Goal: Task Accomplishment & Management: Use online tool/utility

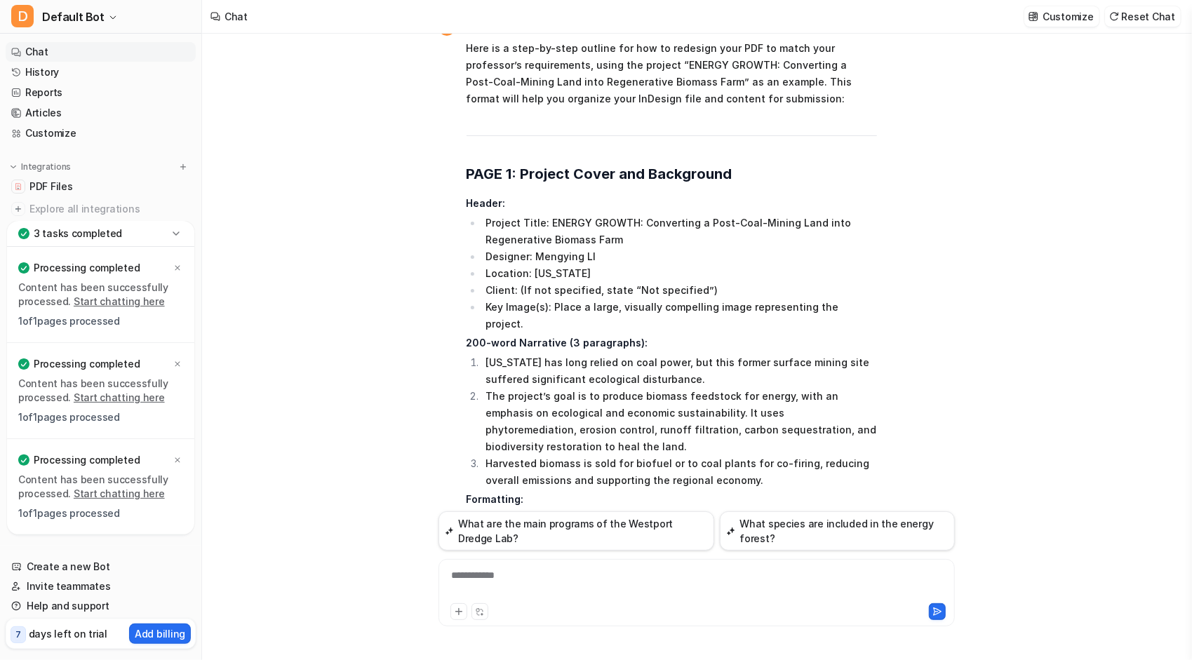
scroll to position [2223, 0]
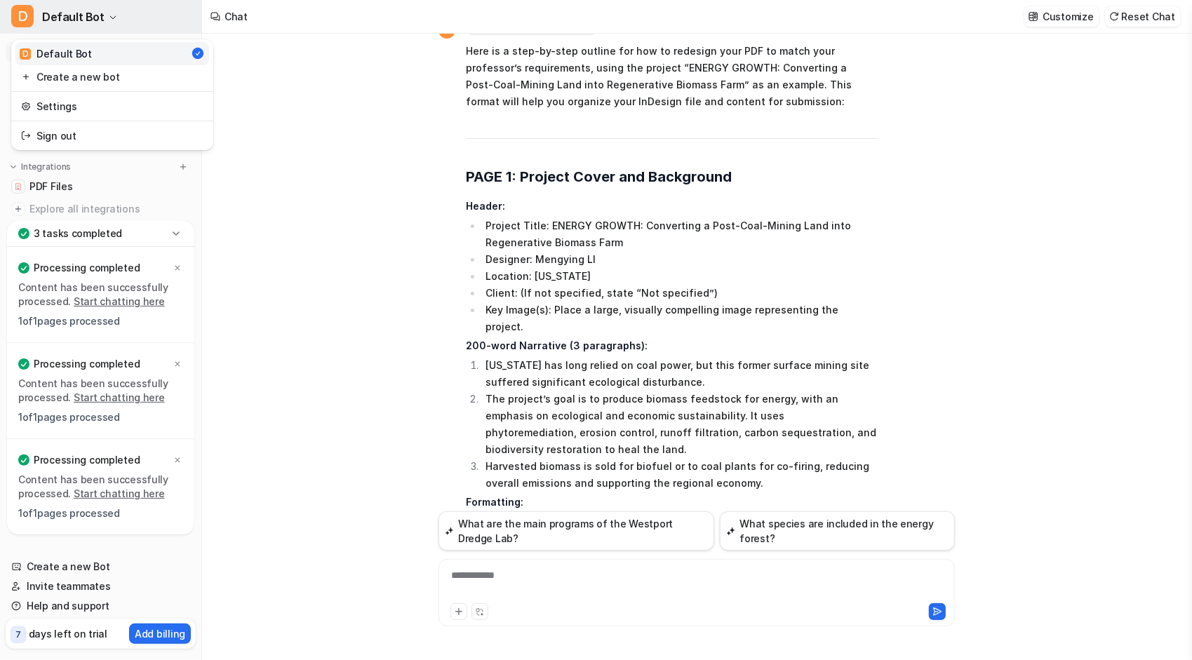
click at [88, 14] on span "Default Bot" at bounding box center [73, 17] width 62 height 20
click at [90, 15] on span "Default Bot" at bounding box center [73, 17] width 62 height 20
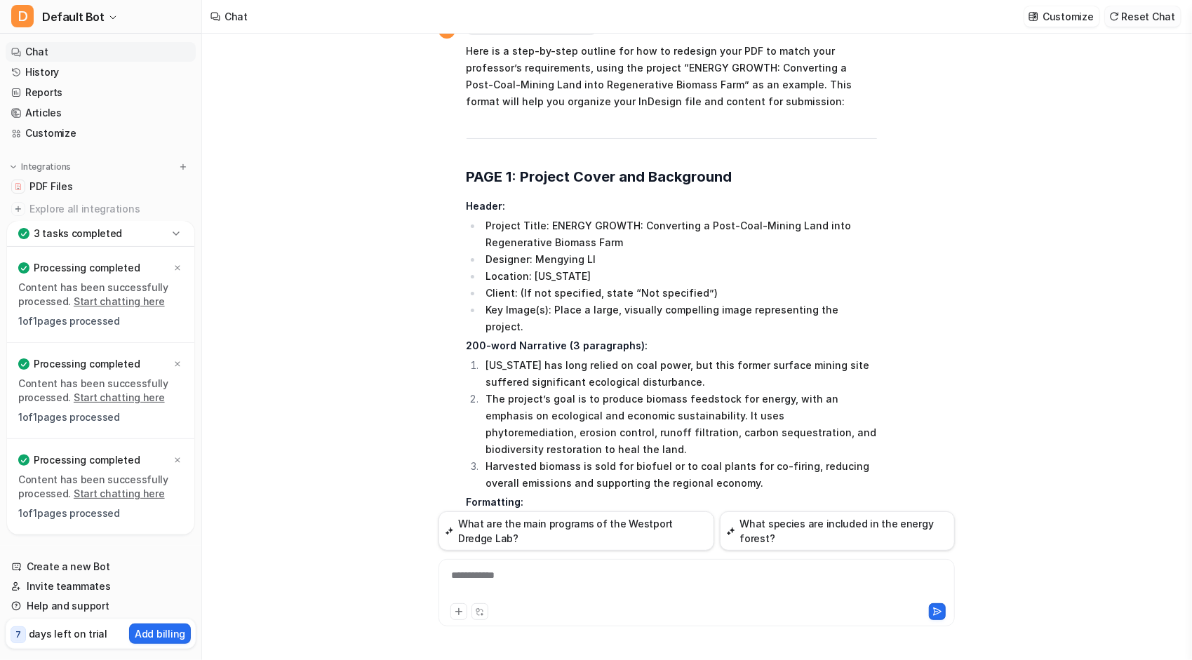
click at [1155, 16] on button "Reset Chat" at bounding box center [1143, 16] width 76 height 20
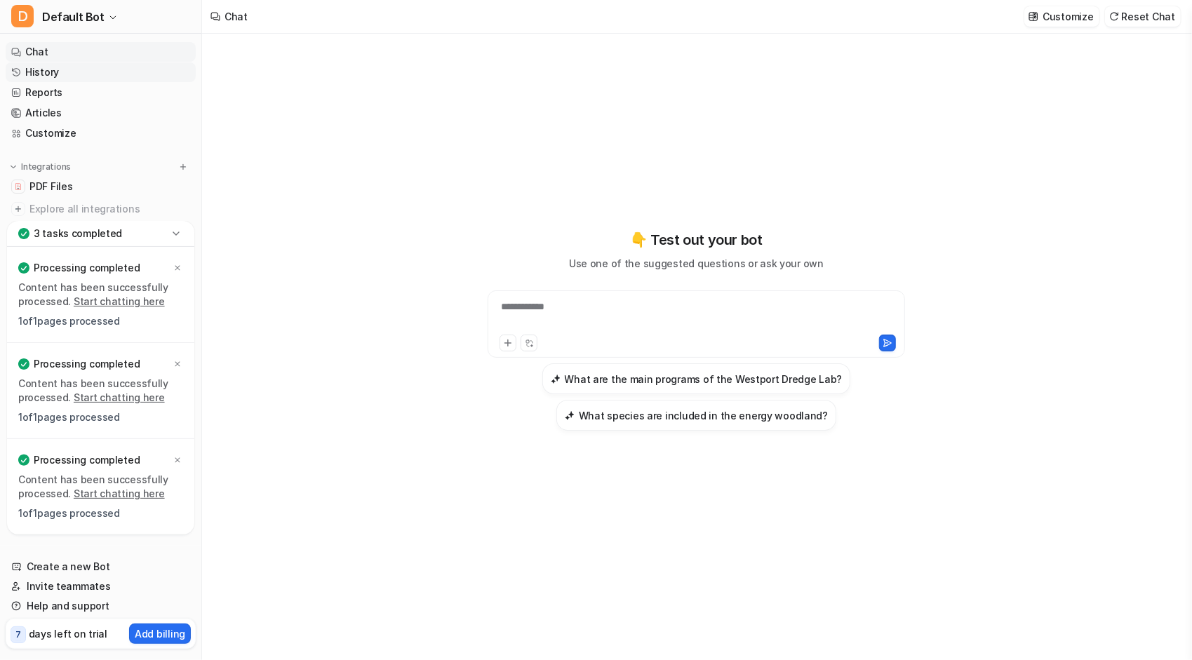
click at [80, 72] on link "History" at bounding box center [101, 72] width 190 height 20
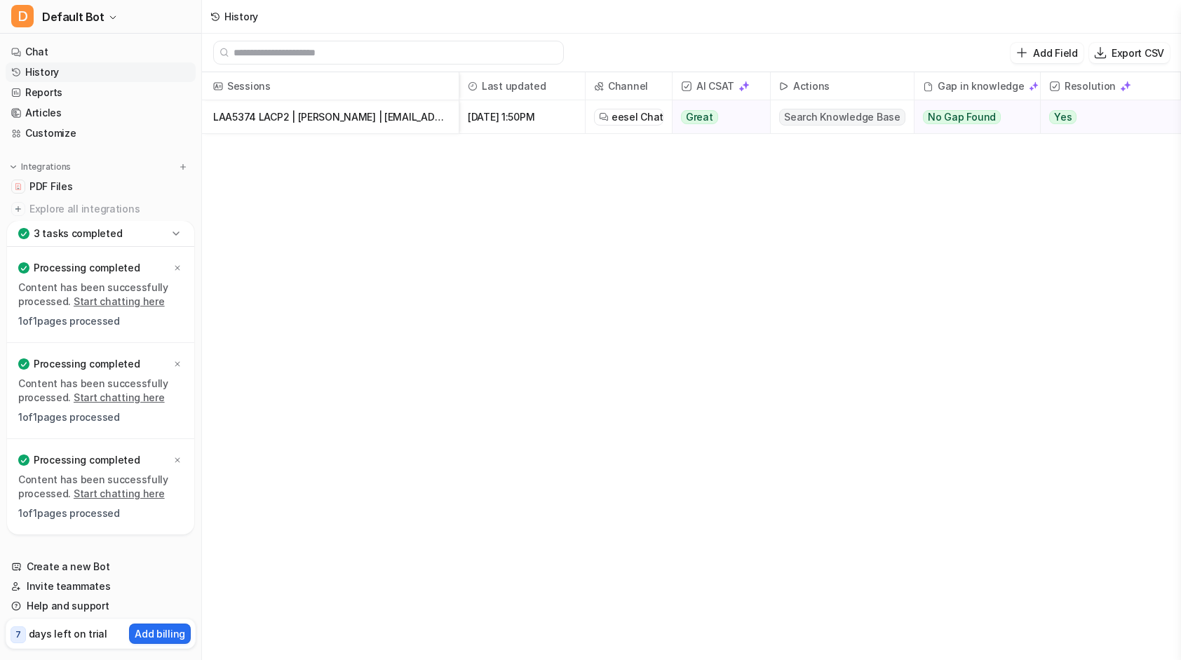
click at [366, 123] on p "LAA5374 LACP2 | [PERSON_NAME] | [EMAIL_ADDRESS][DOMAIN_NAME] HANDOUT3_Indesign …" at bounding box center [330, 117] width 234 height 34
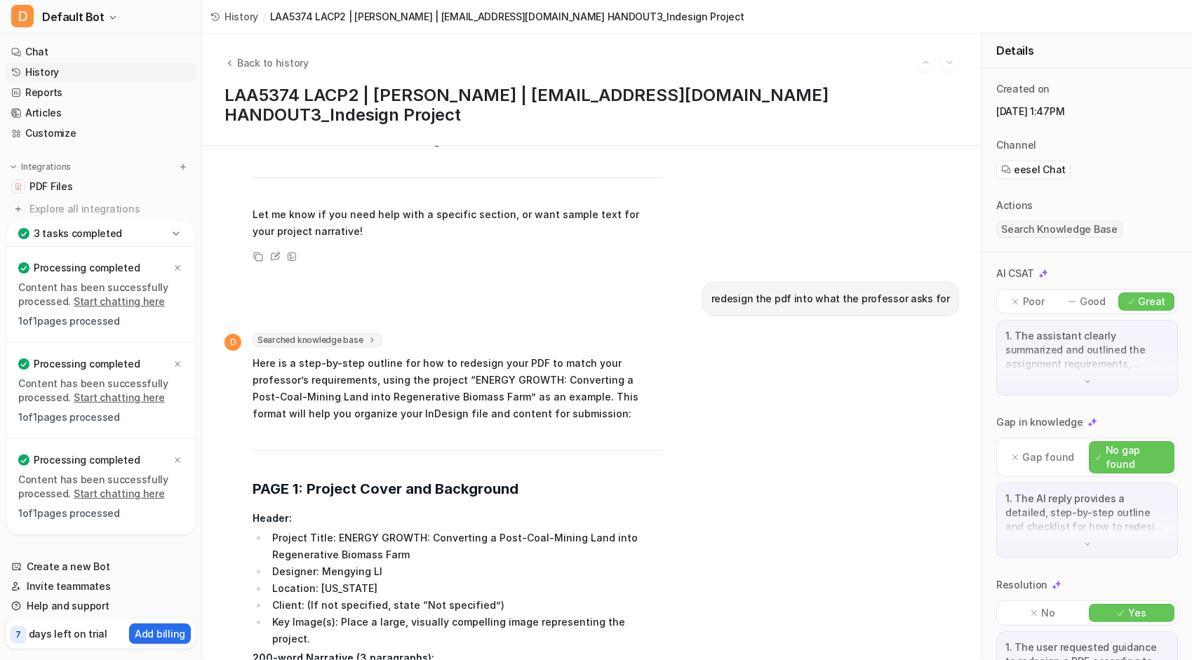
scroll to position [1964, 0]
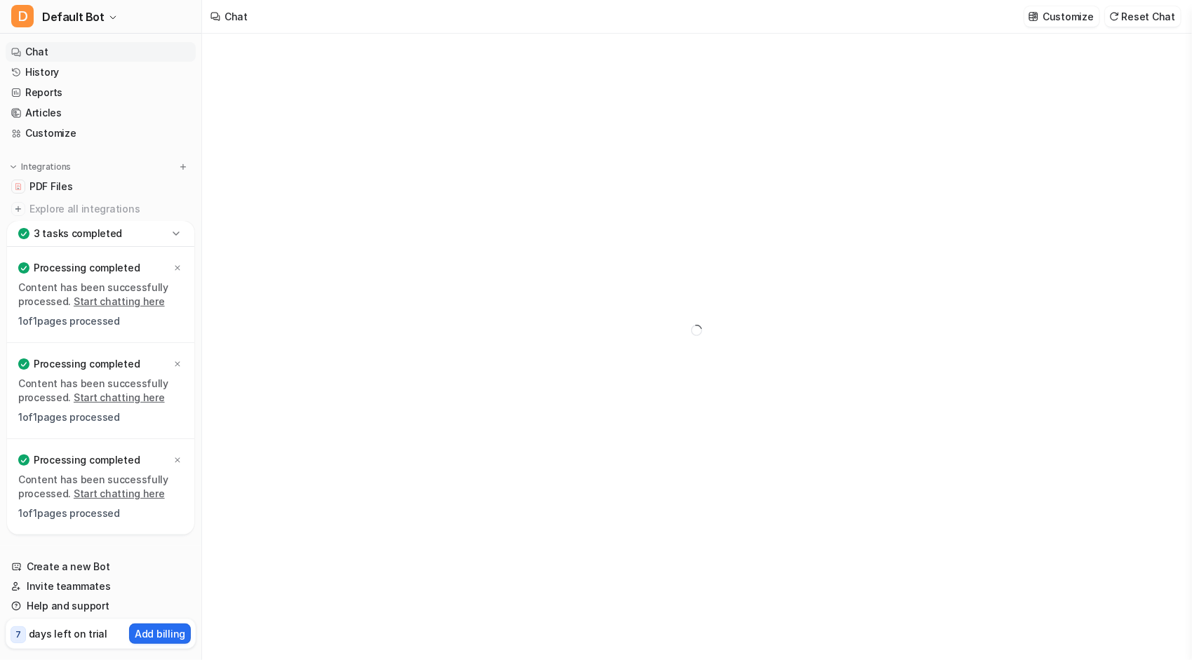
type textarea "**********"
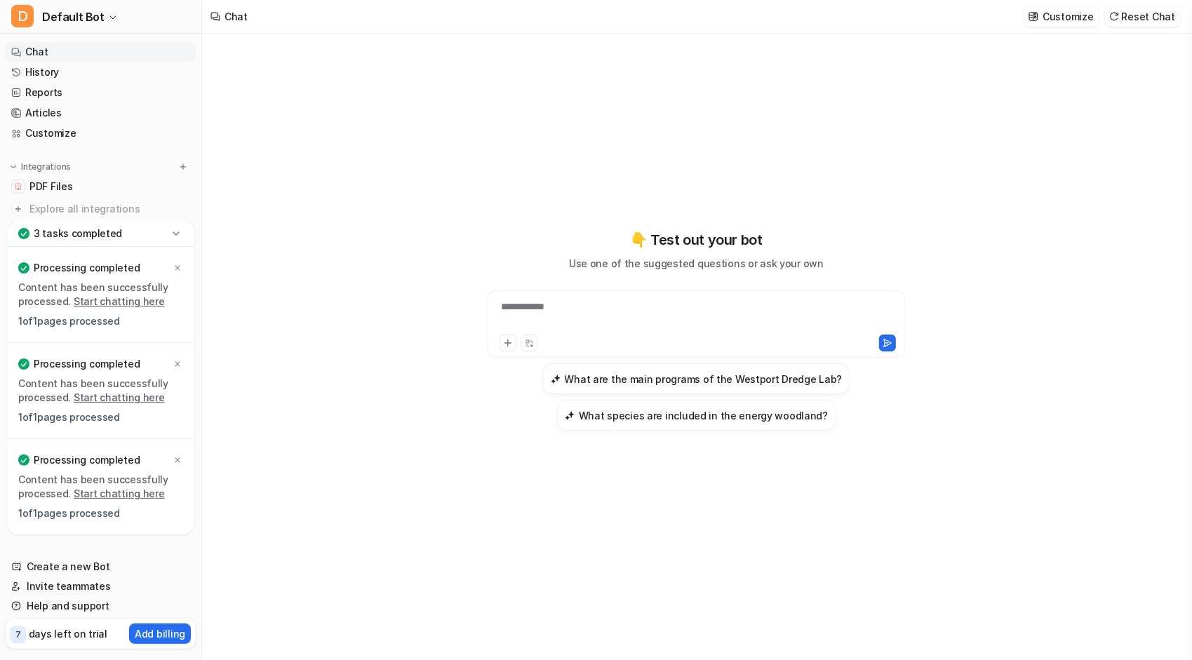
click at [1129, 316] on div "**********" at bounding box center [696, 347] width 988 height 626
click at [58, 17] on span "Default Bot" at bounding box center [73, 17] width 62 height 20
click at [75, 129] on link "Sign out" at bounding box center [112, 135] width 194 height 23
click at [79, 15] on span "Default Bot" at bounding box center [73, 17] width 62 height 20
click at [83, 134] on link "Sign out" at bounding box center [112, 135] width 194 height 23
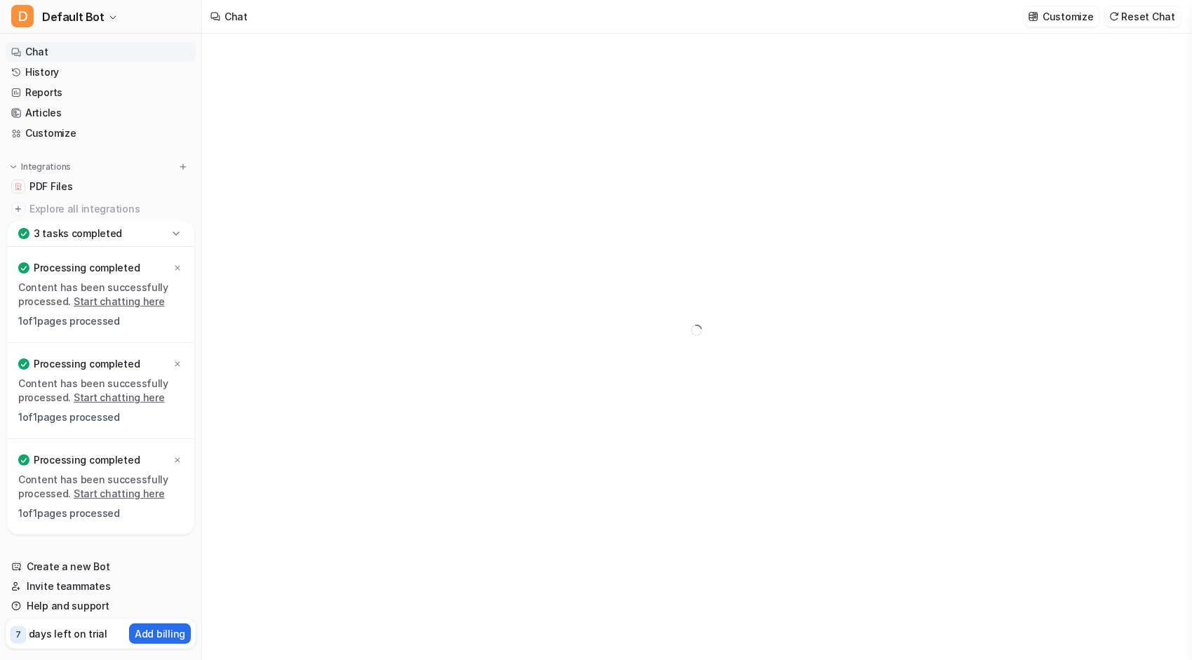
type textarea "**********"
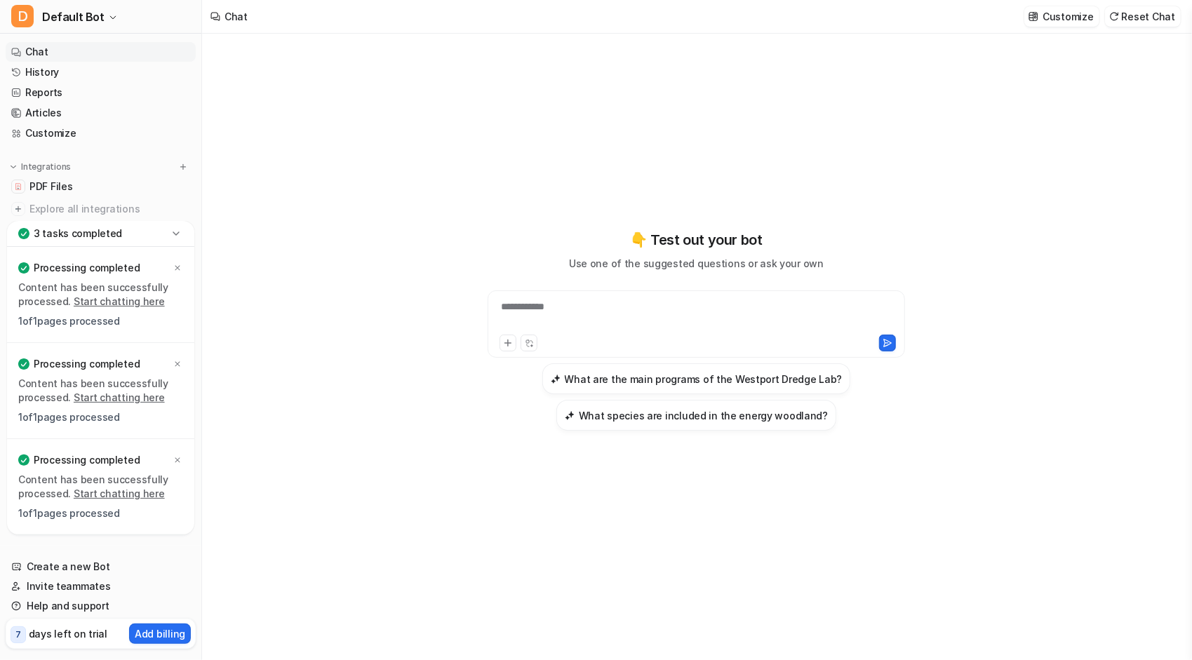
click at [173, 236] on icon at bounding box center [176, 234] width 14 height 14
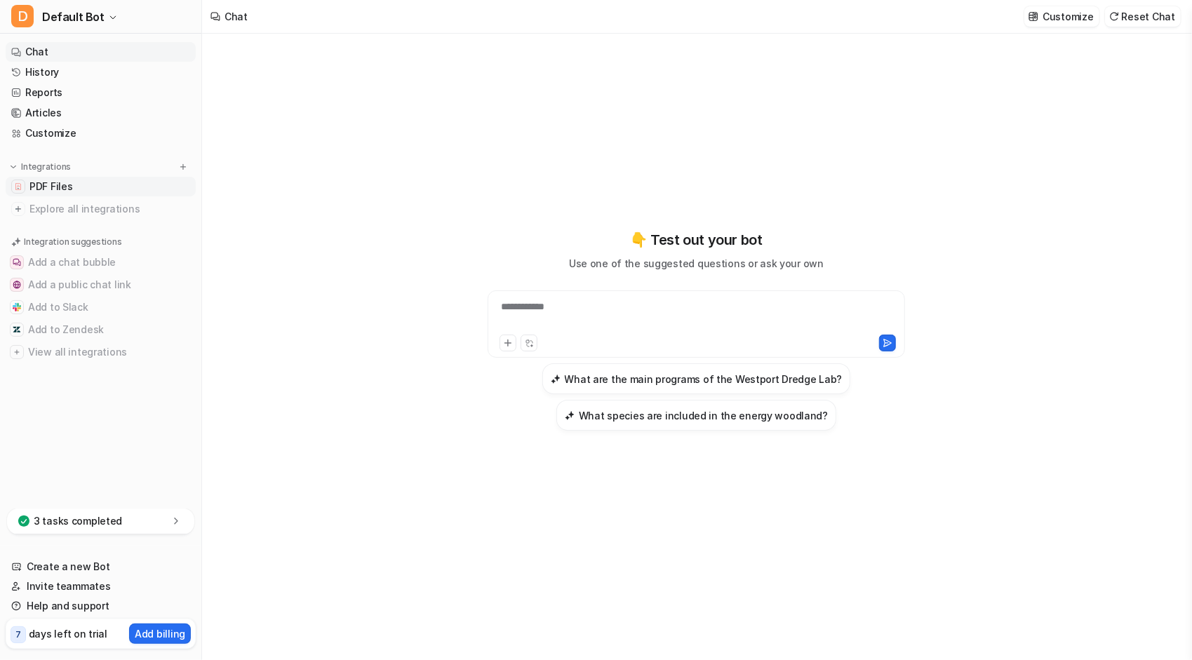
click at [46, 188] on span "PDF Files" at bounding box center [50, 187] width 43 height 14
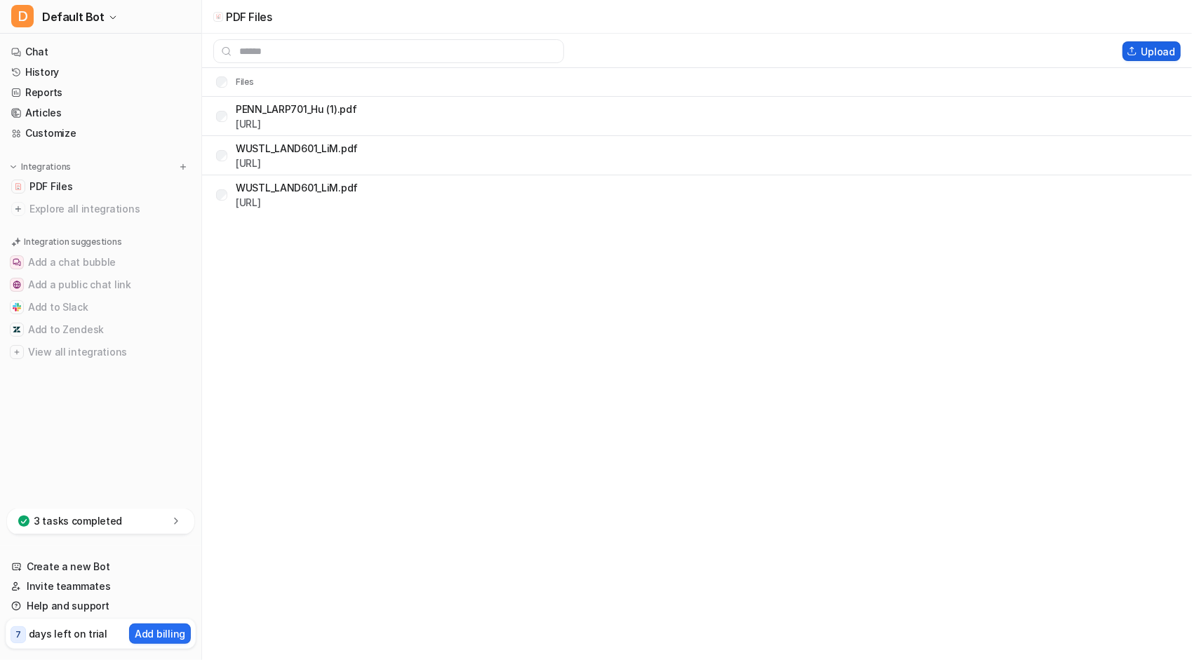
click at [1152, 56] on button "Upload" at bounding box center [1151, 51] width 58 height 20
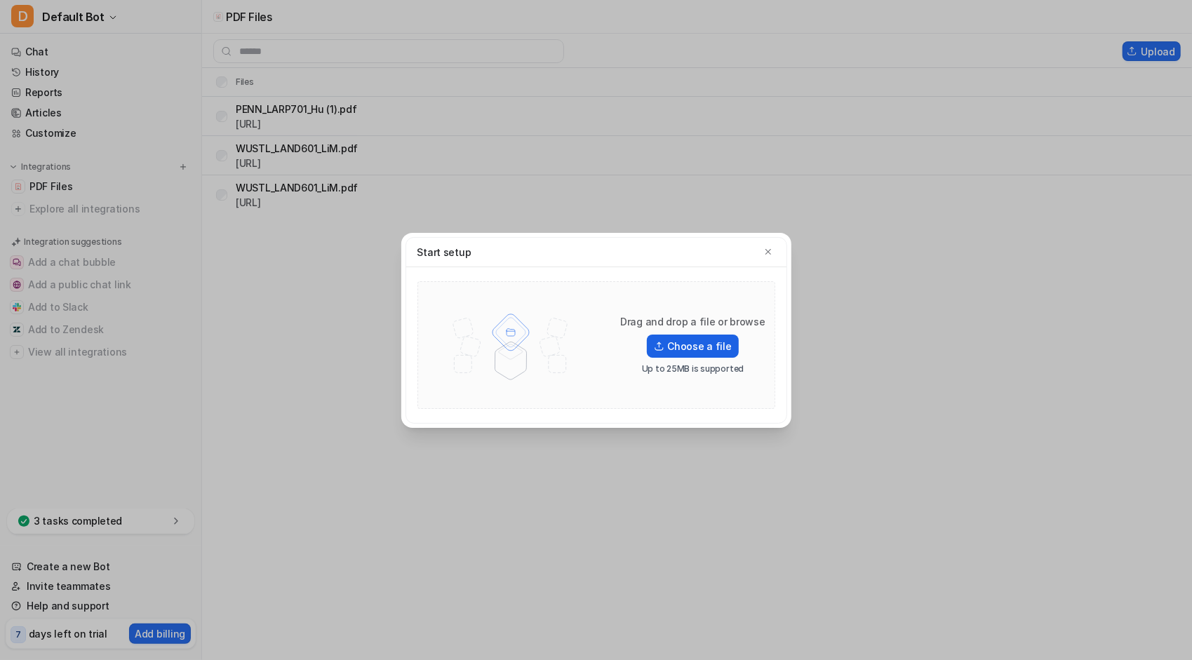
click at [692, 351] on label "Choose a file" at bounding box center [692, 346] width 91 height 23
click at [0, 0] on input "Choose a file" at bounding box center [0, 0] width 0 height 0
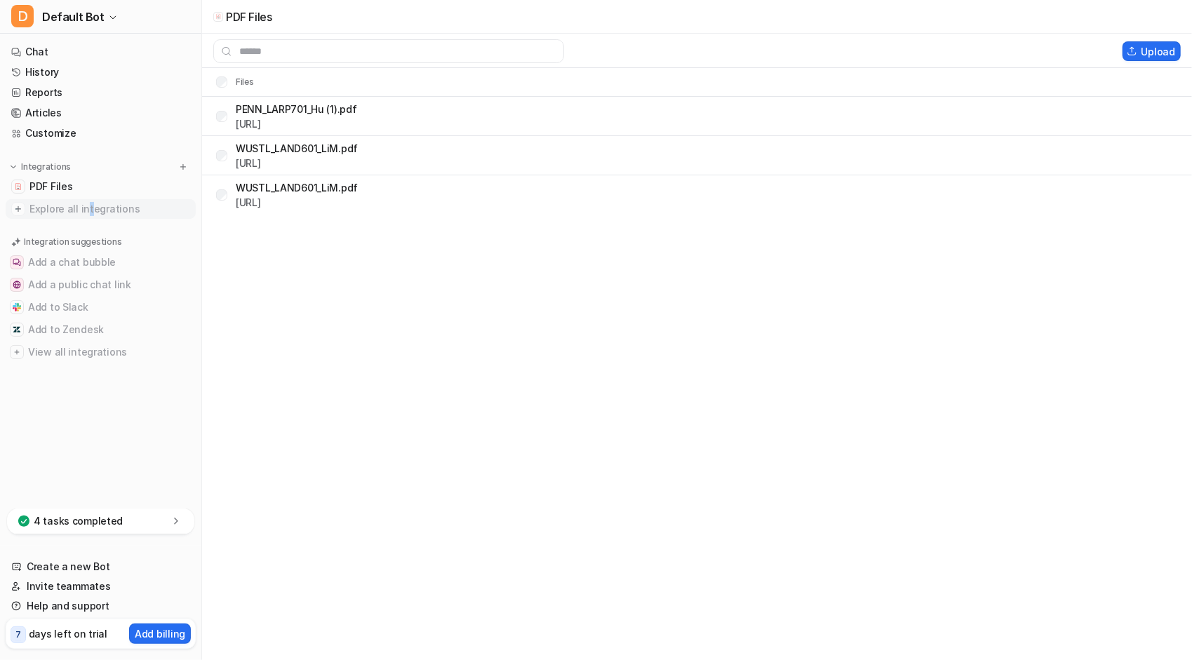
click at [84, 217] on nav "Chat History Reports Articles Customize Integrations PDF Files Explore all inte…" at bounding box center [100, 272] width 201 height 472
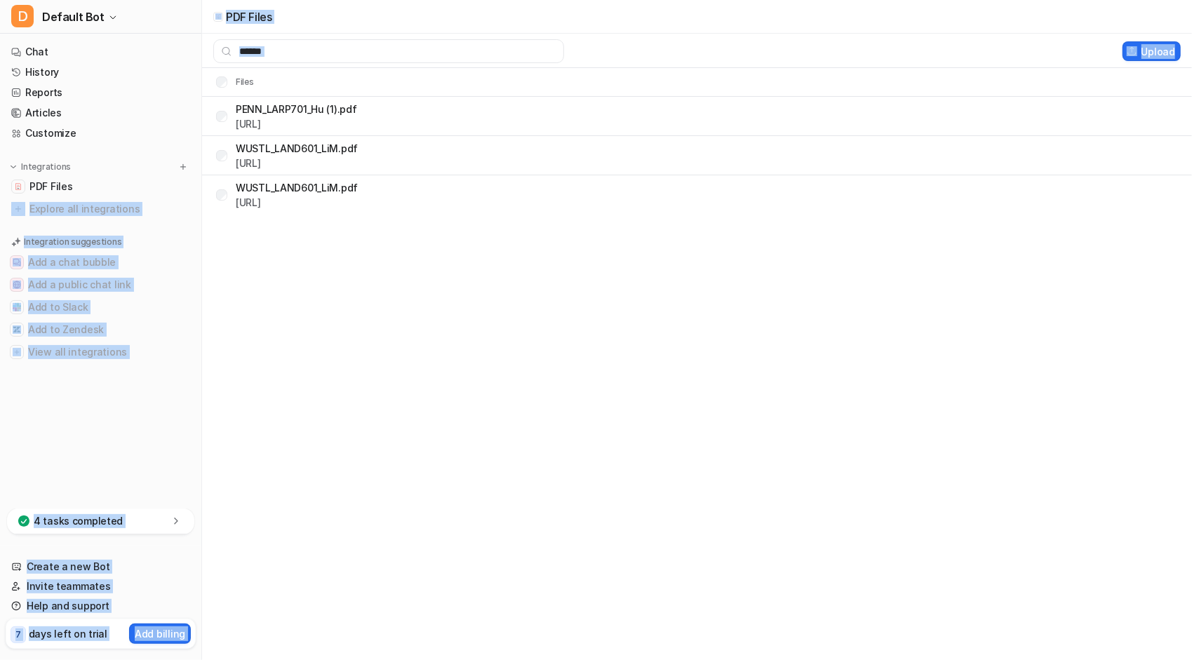
drag, startPoint x: 84, startPoint y: 217, endPoint x: -1, endPoint y: 217, distance: 85.6
click at [0, 217] on html "D Default Bot Chat History Reports Articles Customize Integrations PDF Files Ex…" at bounding box center [596, 330] width 1192 height 660
drag, startPoint x: -1, startPoint y: 217, endPoint x: 138, endPoint y: 208, distance: 139.9
click at [138, 208] on span "Explore all integrations" at bounding box center [109, 209] width 161 height 22
click at [130, 192] on link "PDF Files" at bounding box center [101, 187] width 190 height 20
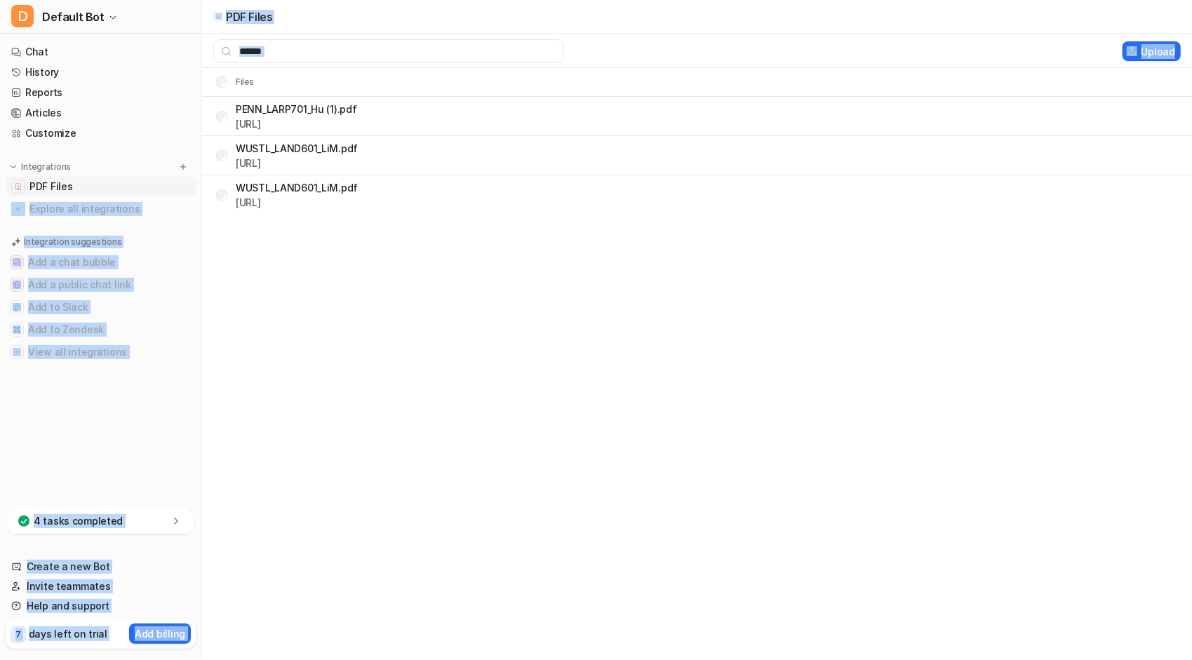
click at [130, 192] on link "PDF Files" at bounding box center [101, 187] width 190 height 20
click at [169, 177] on link "PDF Files" at bounding box center [101, 187] width 190 height 20
click at [337, 303] on div "PDF Files Upload Files PENN_LARP701_Hu (1).pdf https://dashboard.eesel.ai/.../P…" at bounding box center [596, 330] width 1192 height 660
click at [187, 257] on button "Add a chat bubble" at bounding box center [101, 262] width 190 height 22
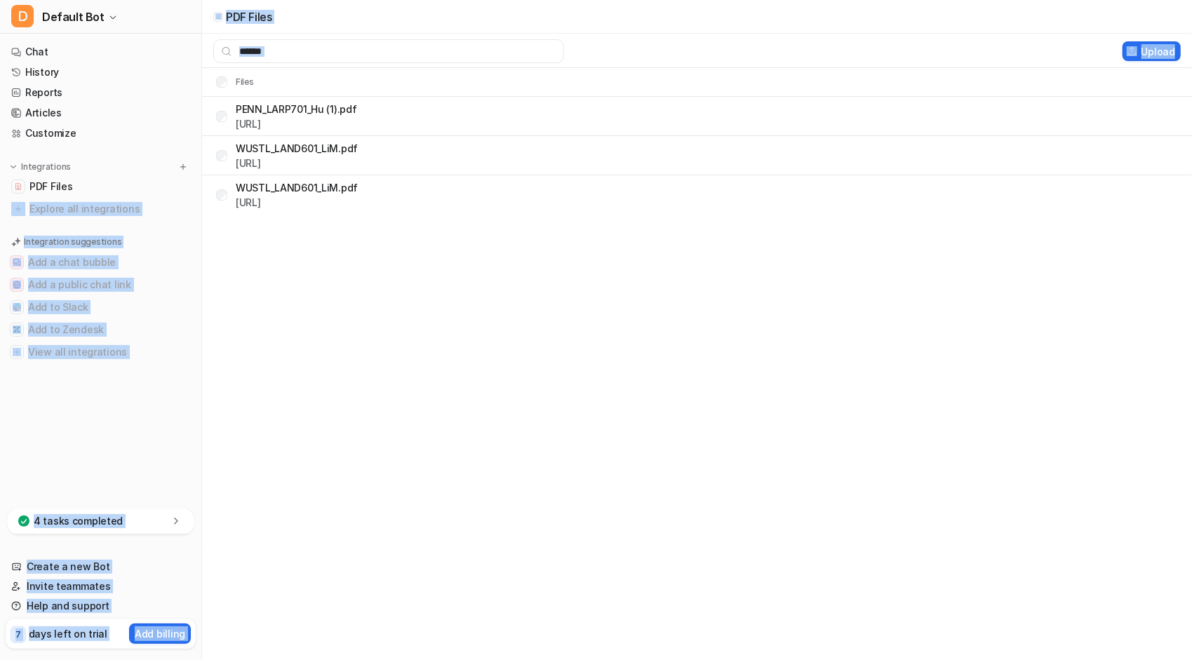
click at [227, 267] on div "PDF Files Upload Files PENN_LARP701_Hu (1).pdf https://dashboard.eesel.ai/.../P…" at bounding box center [596, 330] width 1192 height 660
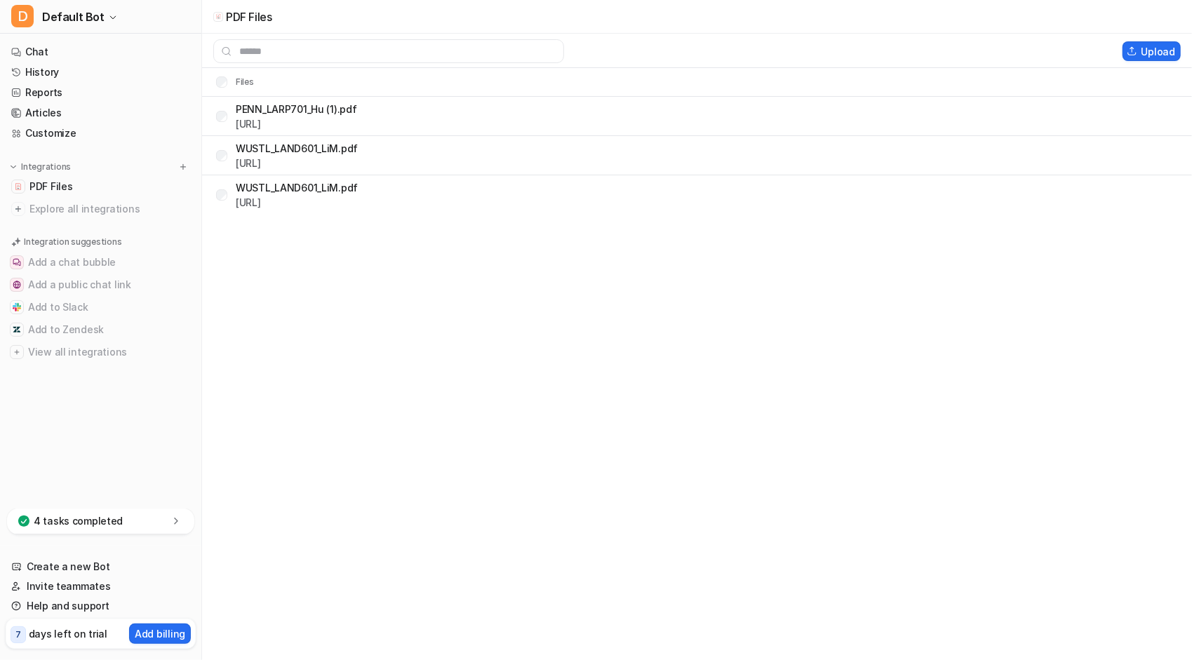
click at [234, 267] on div "PDF Files Upload Files PENN_LARP701_Hu (1).pdf https://dashboard.eesel.ai/.../P…" at bounding box center [596, 330] width 1192 height 660
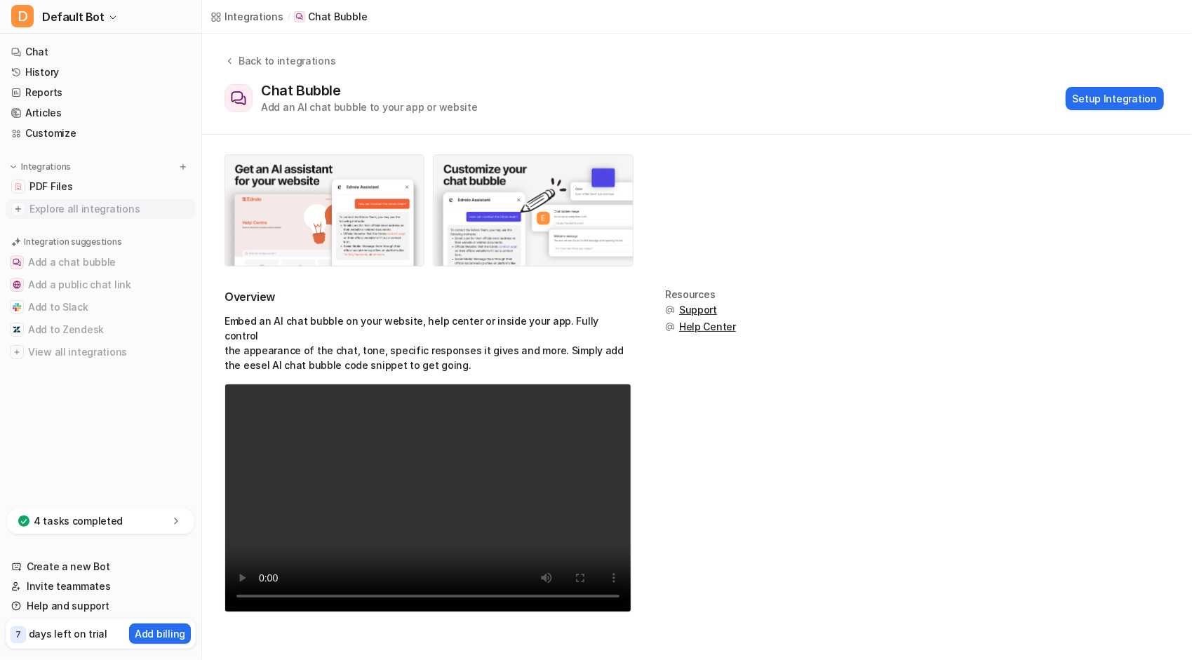
click at [93, 210] on span "Explore all integrations" at bounding box center [109, 209] width 161 height 22
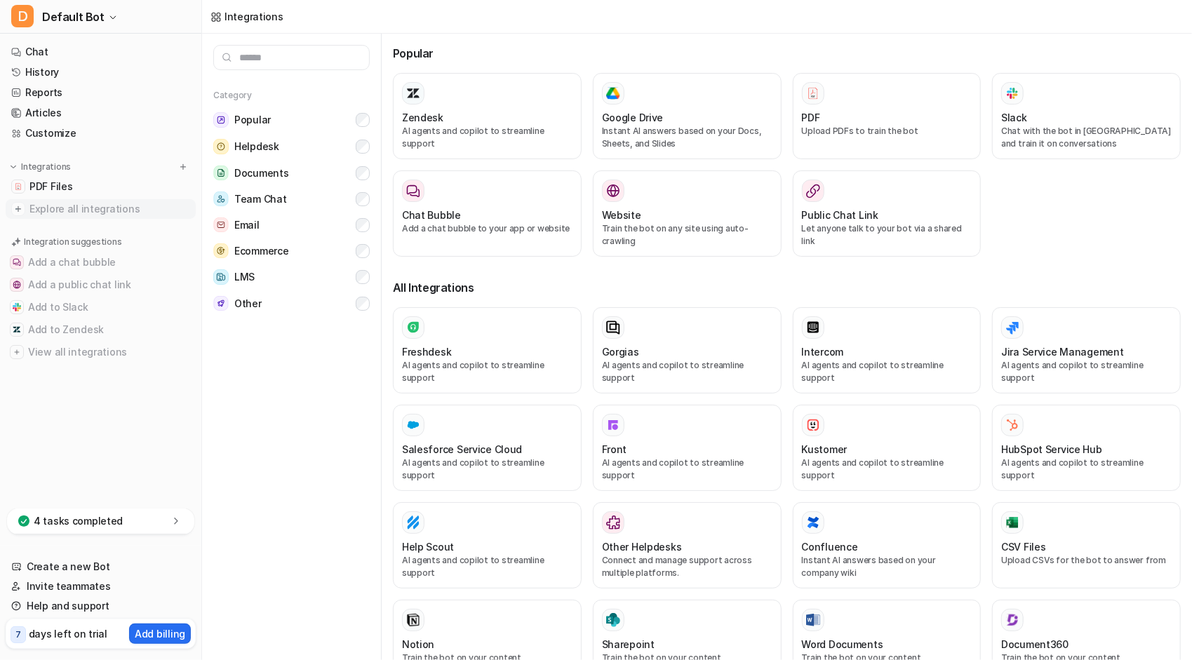
click at [68, 198] on span "Explore all integrations" at bounding box center [109, 209] width 161 height 22
click at [44, 69] on link "History" at bounding box center [101, 72] width 190 height 20
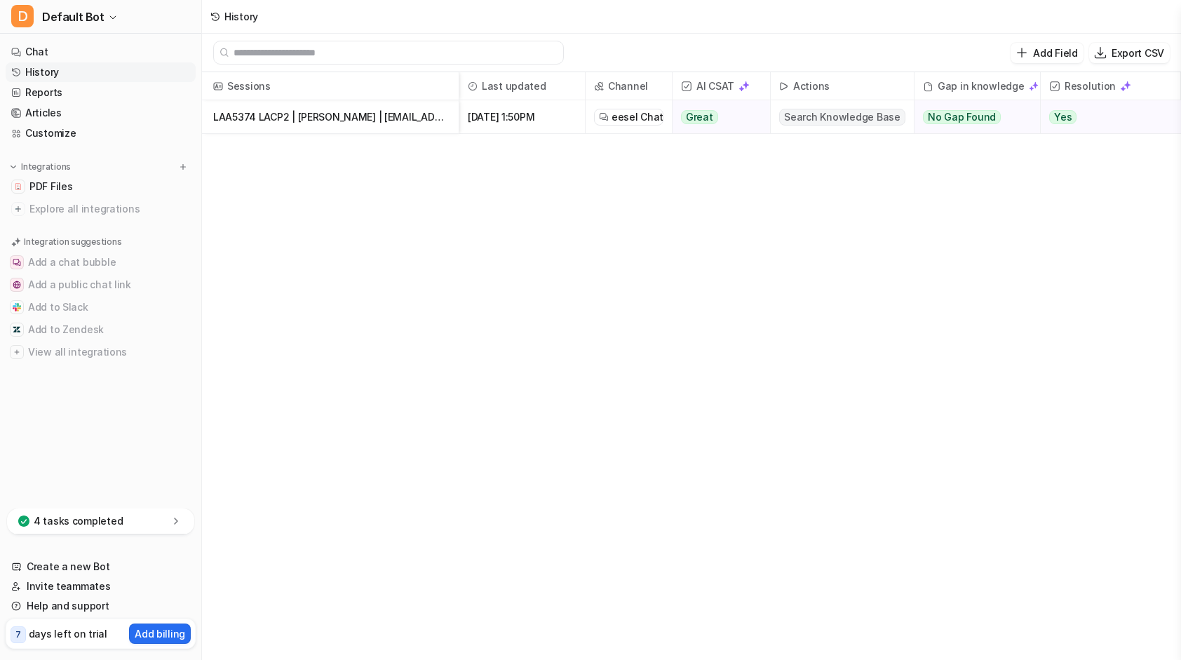
click at [300, 121] on p "LAA5374 LACP2 | [PERSON_NAME] | [EMAIL_ADDRESS][DOMAIN_NAME] HANDOUT3_Indesign …" at bounding box center [330, 117] width 234 height 34
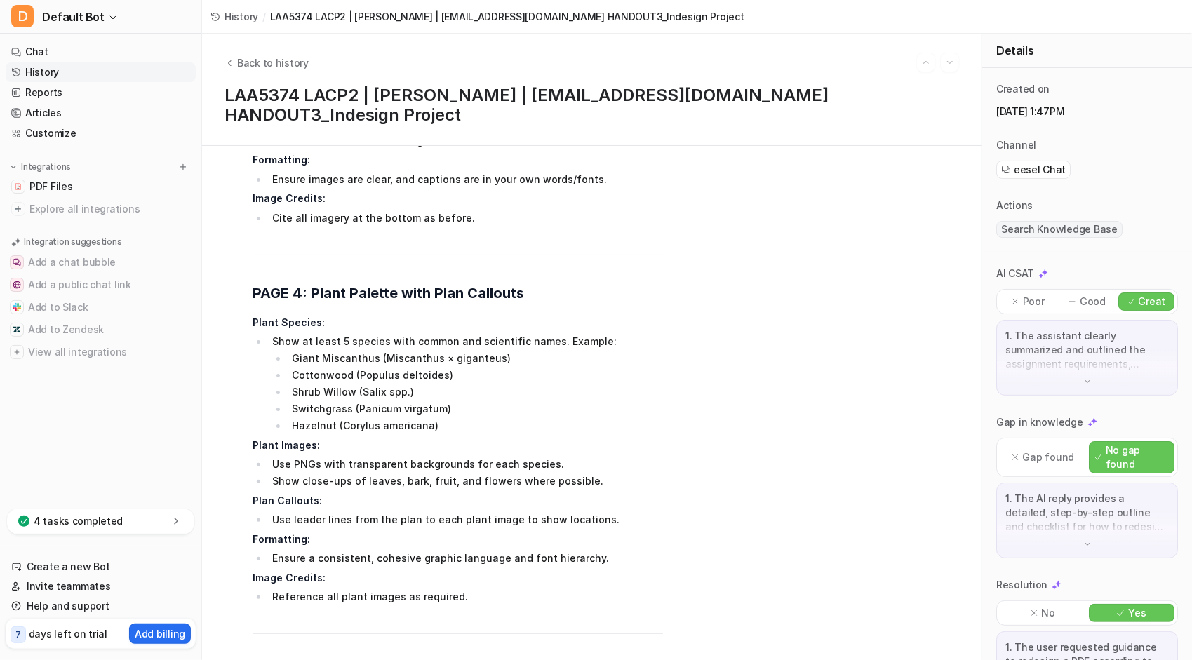
scroll to position [3605, 0]
